Goal: Task Accomplishment & Management: Use online tool/utility

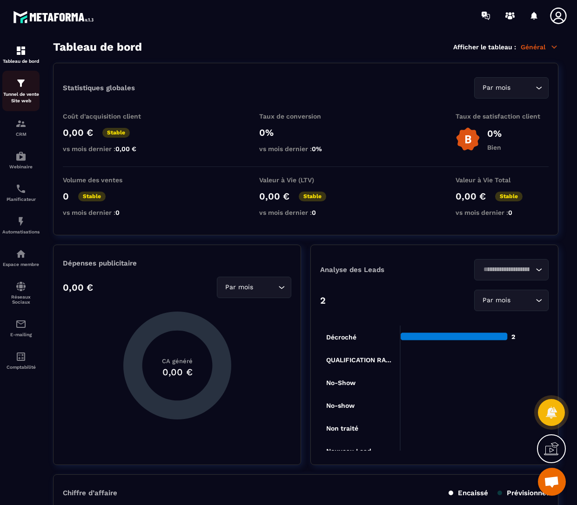
click at [22, 88] on img at bounding box center [20, 83] width 11 height 11
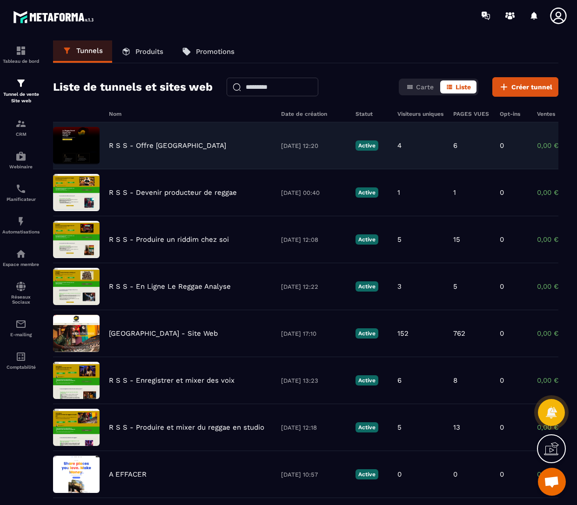
click at [172, 144] on p "R S S - Offre [GEOGRAPHIC_DATA]" at bounding box center [167, 145] width 117 height 8
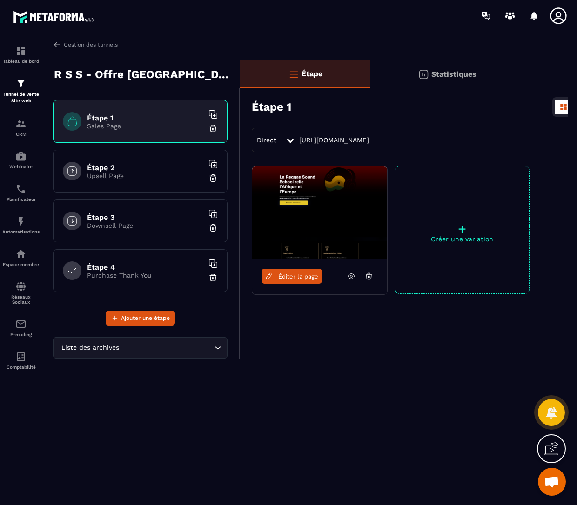
click at [298, 281] on link "Éditer la page" at bounding box center [292, 276] width 61 height 15
